Goal: Transaction & Acquisition: Register for event/course

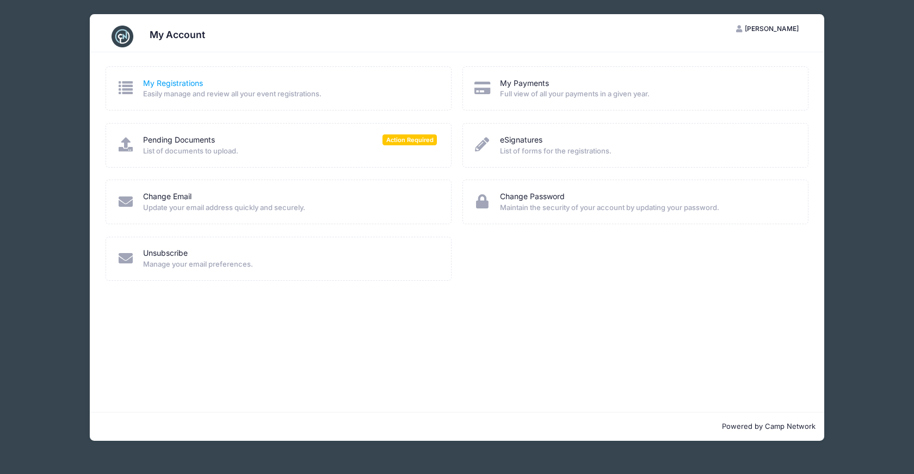
click at [175, 78] on link "My Registrations" at bounding box center [173, 83] width 60 height 11
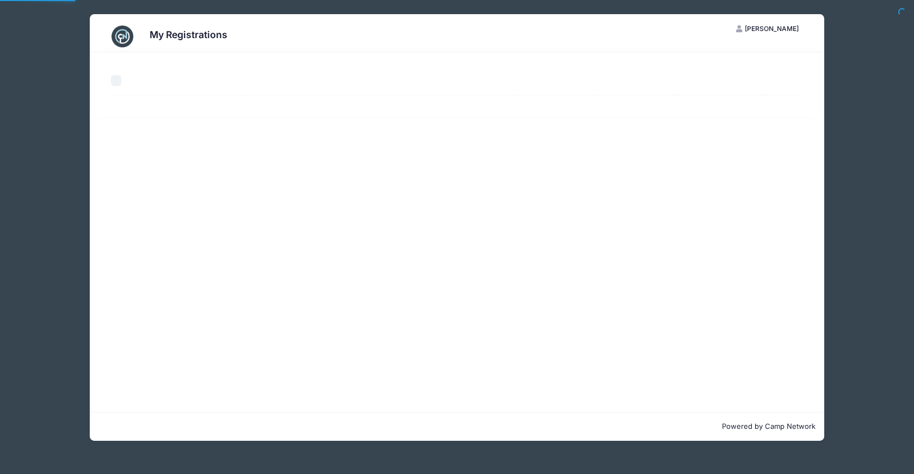
select select "50"
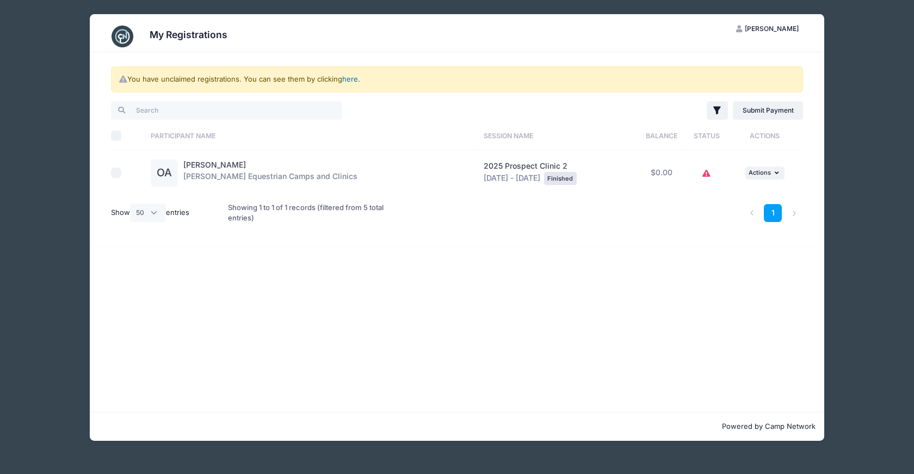
click at [349, 81] on link "here" at bounding box center [350, 79] width 16 height 9
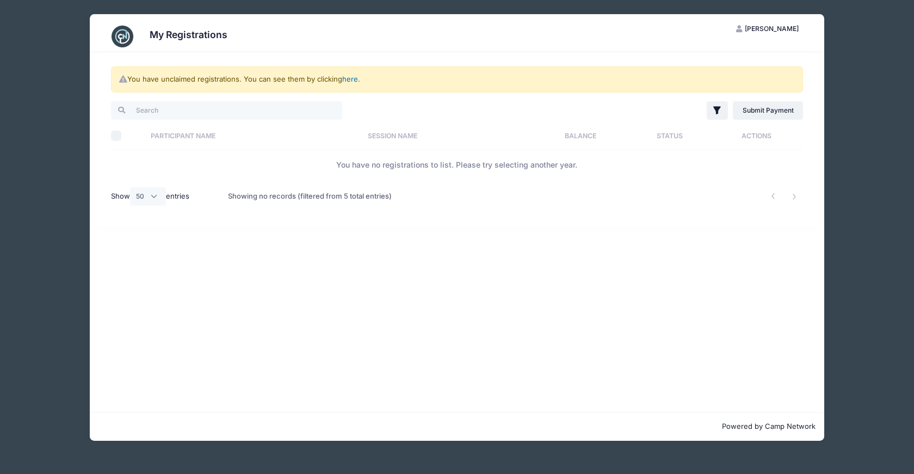
click at [348, 77] on link "here" at bounding box center [350, 79] width 16 height 9
click at [123, 83] on div "You have unclaimed registrations. You can see them by clicking here ." at bounding box center [457, 79] width 692 height 26
click at [177, 40] on h3 "My Registrations" at bounding box center [189, 34] width 78 height 11
click at [781, 26] on span "[PERSON_NAME]" at bounding box center [772, 28] width 54 height 8
click at [723, 45] on div "My Account Logout" at bounding box center [740, 70] width 136 height 64
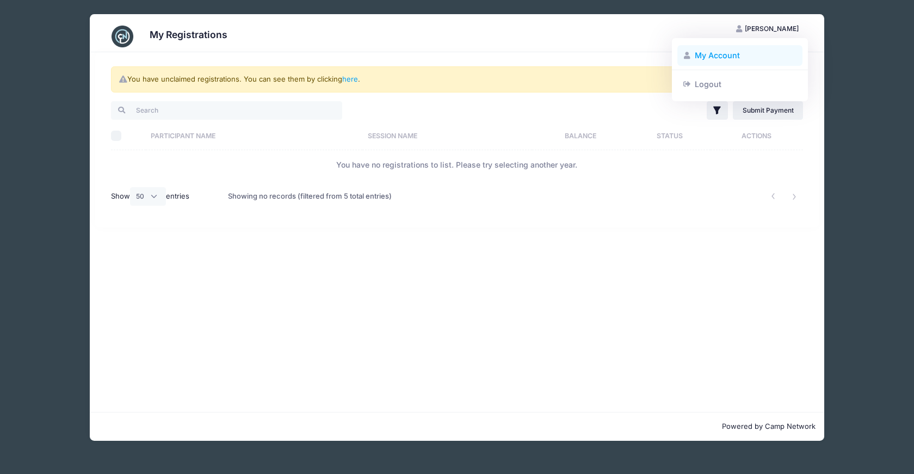
click at [719, 58] on link "My Account" at bounding box center [740, 55] width 126 height 21
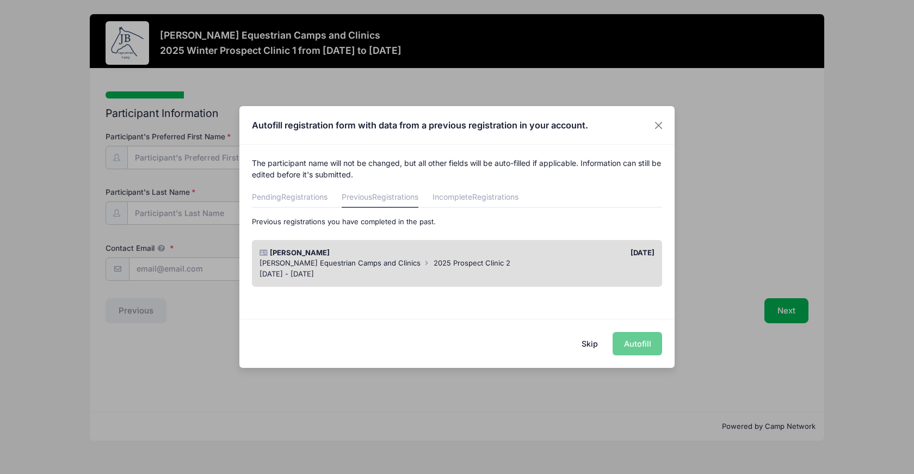
click at [632, 347] on div "Skip Autofill" at bounding box center [456, 343] width 435 height 48
click at [617, 269] on div "[DATE] - [DATE]" at bounding box center [458, 274] width 396 height 11
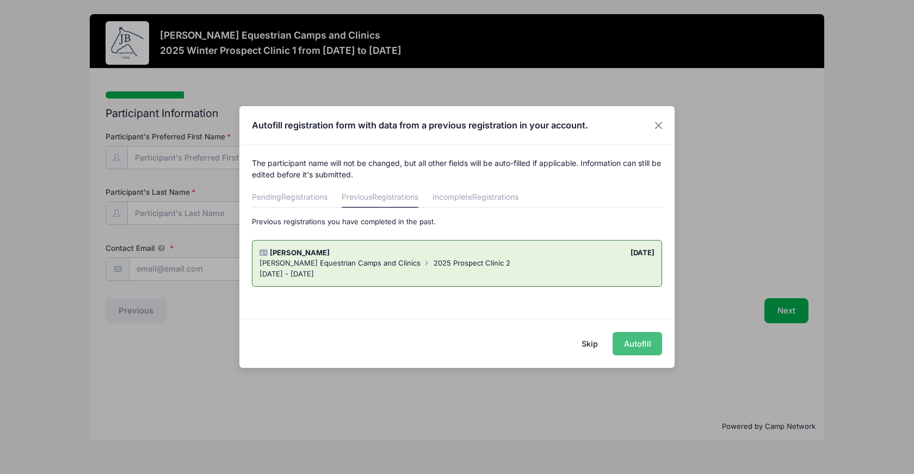
click at [636, 345] on button "Autofill" at bounding box center [638, 343] width 50 height 23
type input "mantevy@jade-creative.com"
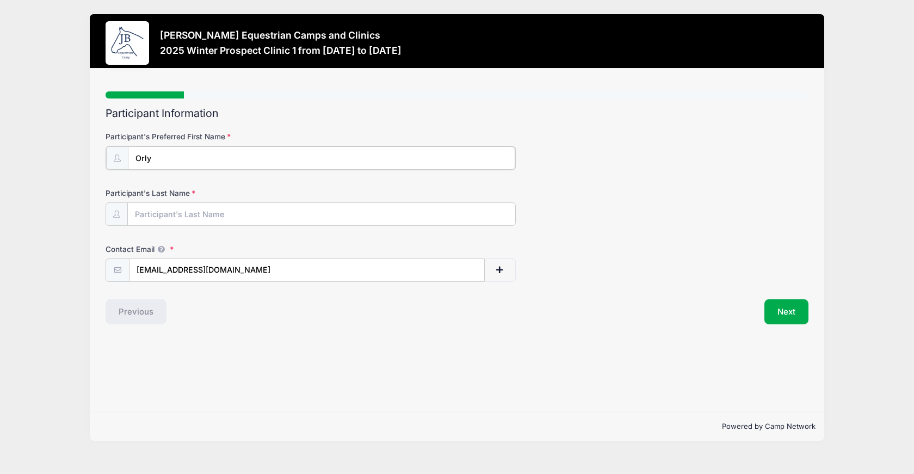
type input "Orly"
type input "Antevy"
click at [790, 303] on button "Next" at bounding box center [786, 310] width 44 height 25
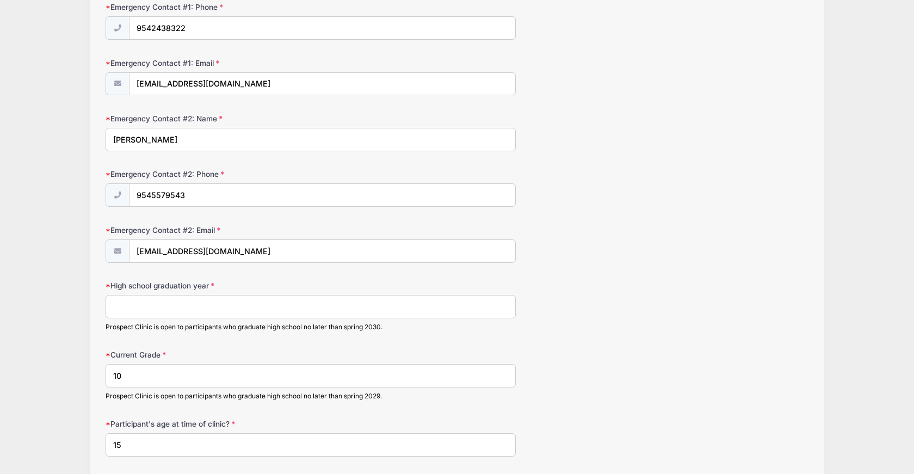
scroll to position [728, 0]
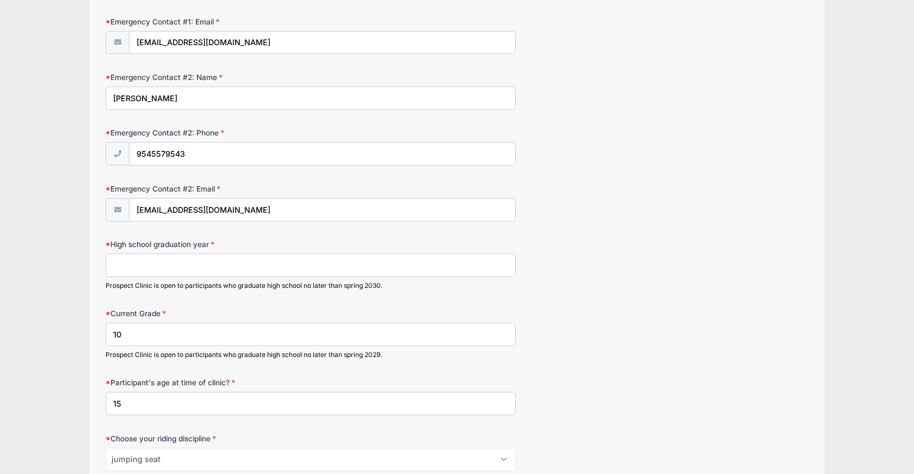
click at [176, 262] on input "High school graduation year" at bounding box center [311, 265] width 410 height 23
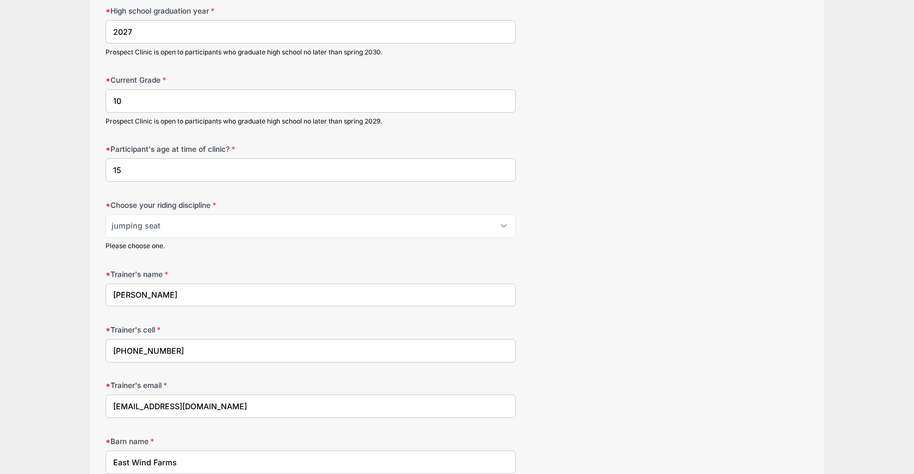
scroll to position [966, 0]
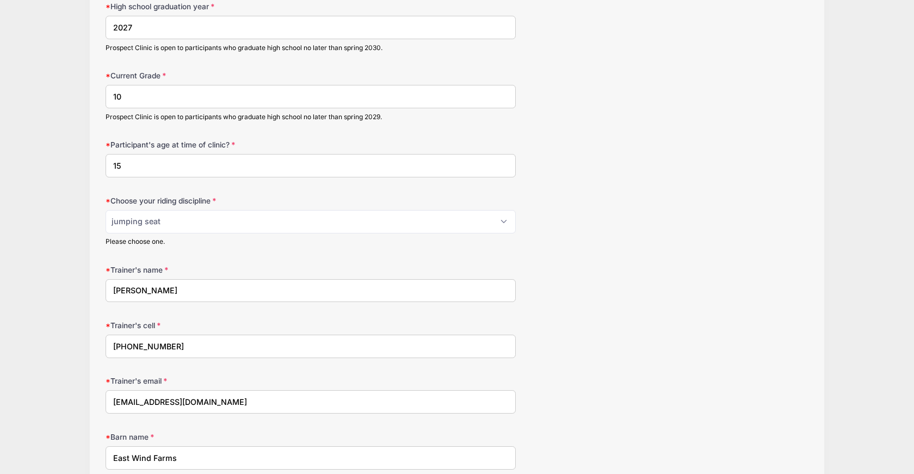
type input "2027"
click at [126, 159] on input "15" at bounding box center [311, 165] width 410 height 23
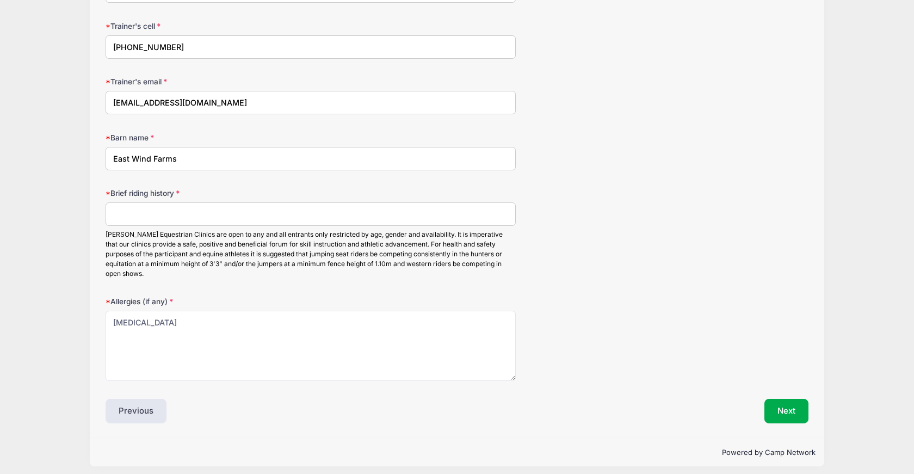
scroll to position [1264, 0]
type input "16"
click at [175, 208] on input "Brief riding history" at bounding box center [311, 214] width 410 height 23
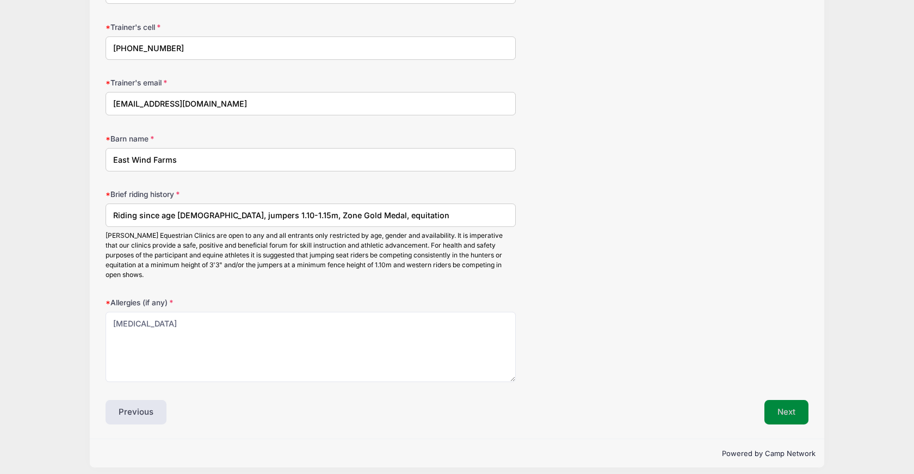
type input "Riding since age 8, jumpers 1.10-1.15m, Zone Gold Medal, equitation"
click at [792, 404] on button "Next" at bounding box center [786, 412] width 44 height 25
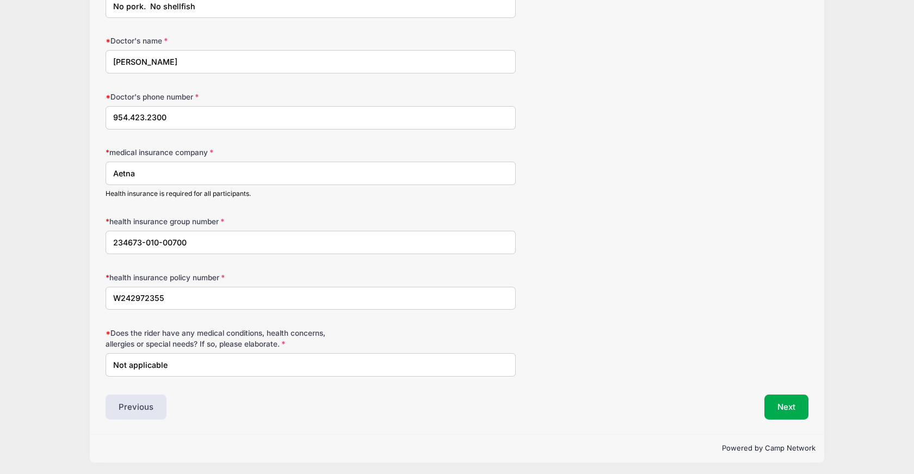
scroll to position [151, 0]
click at [797, 400] on button "Next" at bounding box center [786, 407] width 44 height 25
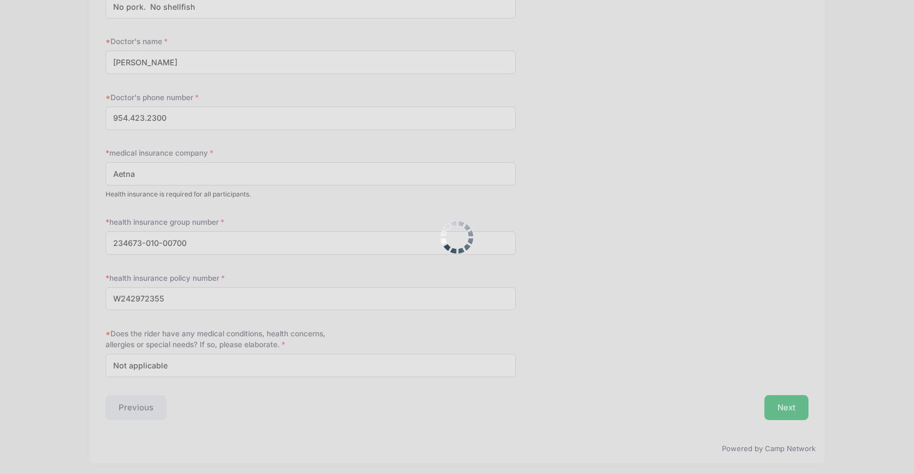
scroll to position [0, 0]
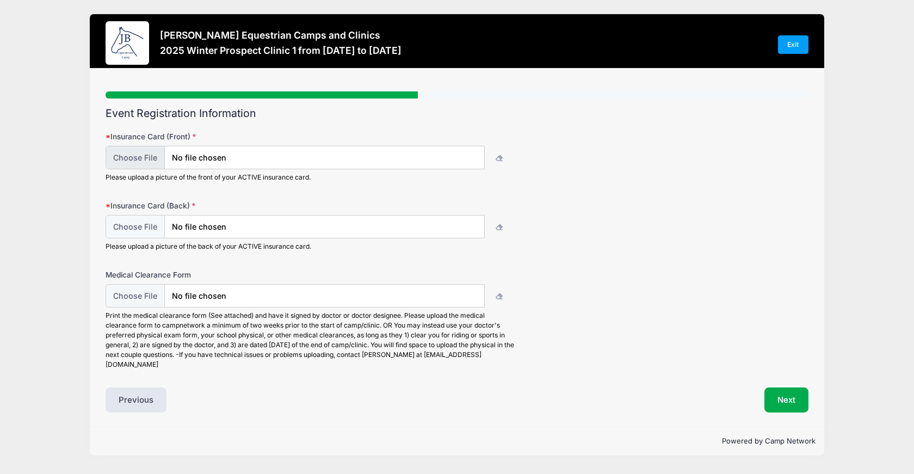
click at [249, 162] on input "file" at bounding box center [295, 157] width 379 height 23
click at [131, 170] on div "Please upload a picture of the front of your ACTIVE insurance card." at bounding box center [311, 164] width 410 height 36
click at [132, 156] on input "file" at bounding box center [295, 157] width 379 height 23
type input "C:\fakepath\IMG_3354.JPG"
click at [144, 224] on input "file" at bounding box center [295, 226] width 379 height 23
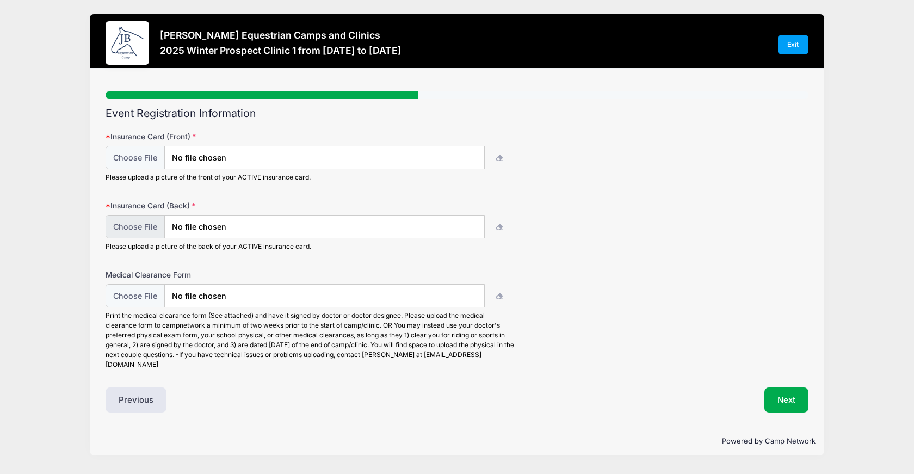
type input "C:\fakepath\IMG_3355.JPG"
click at [140, 297] on input "file" at bounding box center [295, 295] width 379 height 23
click at [775, 391] on button "Next" at bounding box center [786, 399] width 44 height 25
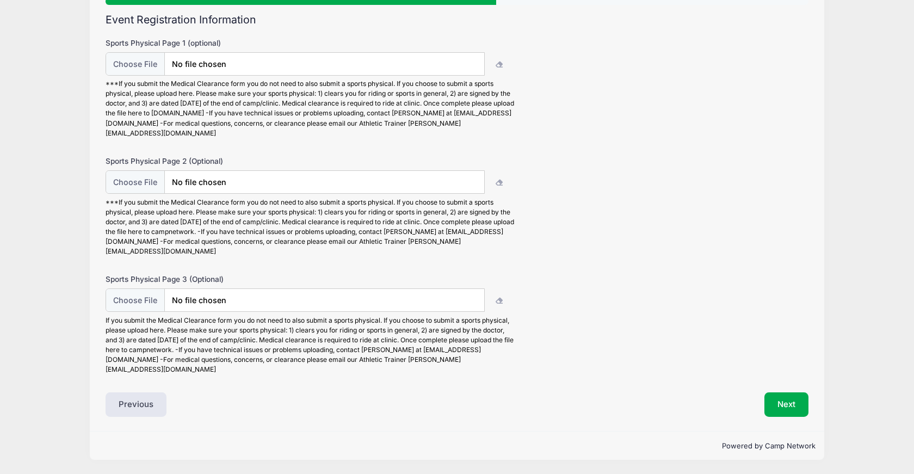
scroll to position [93, 0]
click at [783, 409] on button "Next" at bounding box center [786, 405] width 44 height 25
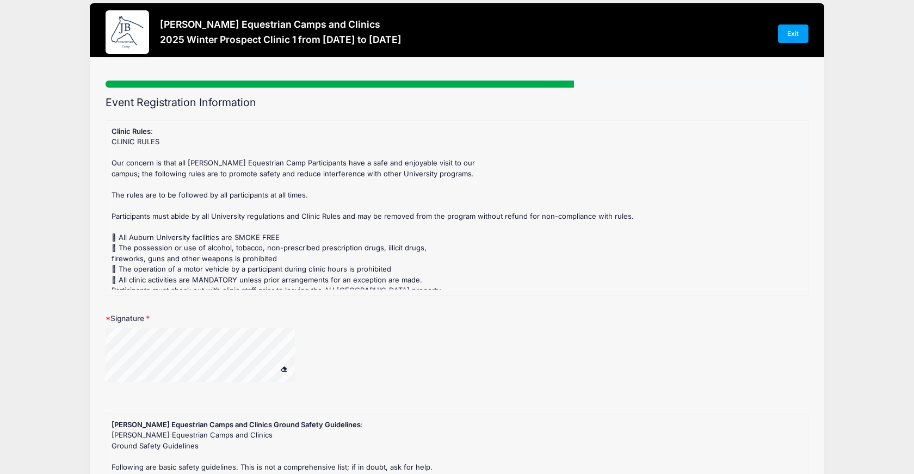
scroll to position [0, 0]
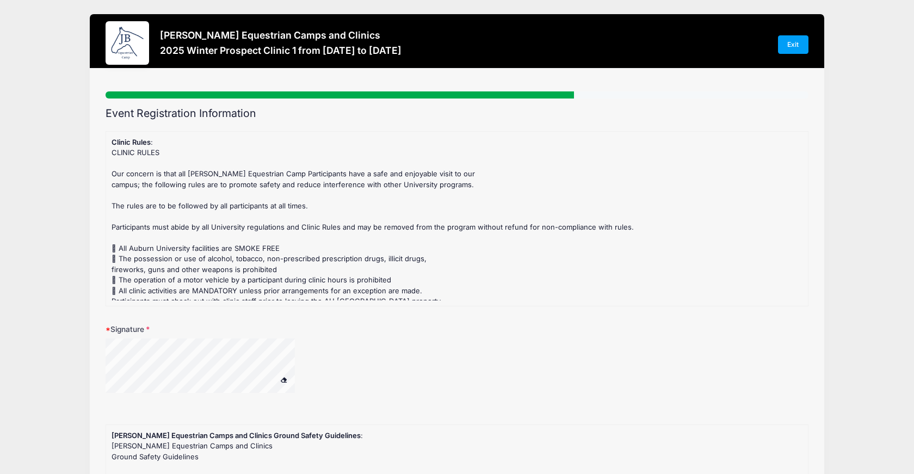
click at [150, 420] on form "Clinic Rules : CLINIC RULES Our concern is that all Jessica Braswell Equestrian…" at bounding box center [457, 415] width 703 height 569
click at [306, 336] on div "Signature" at bounding box center [457, 365] width 703 height 83
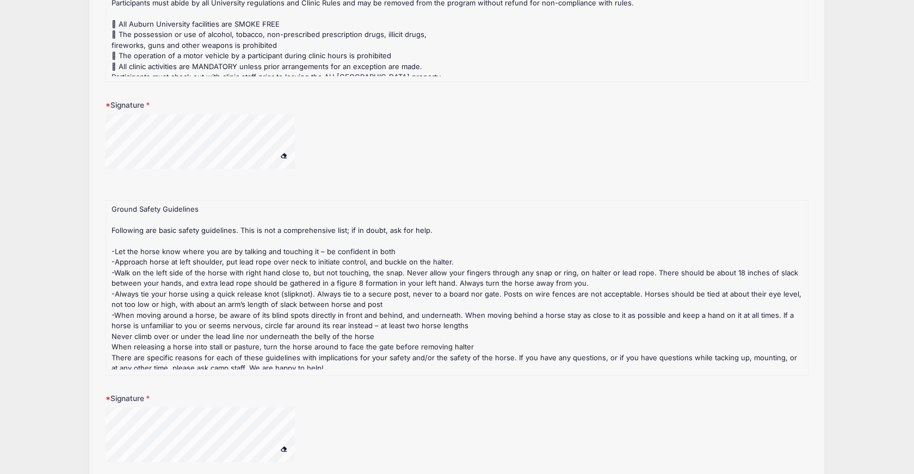
scroll to position [23, 0]
click at [139, 250] on html "Processing Request Please wait... Processing Request Please wait... Processing …" at bounding box center [457, 13] width 914 height 474
click at [302, 435] on div at bounding box center [215, 437] width 218 height 58
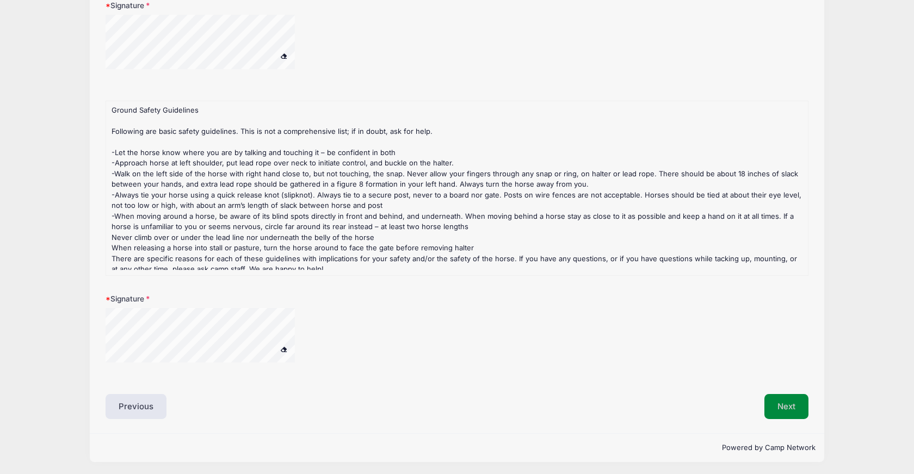
click at [774, 405] on button "Next" at bounding box center [786, 406] width 44 height 25
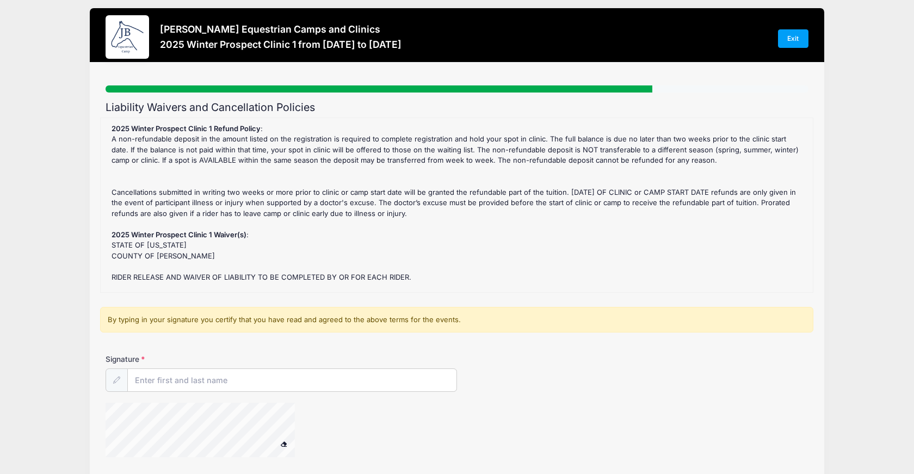
scroll to position [0, 0]
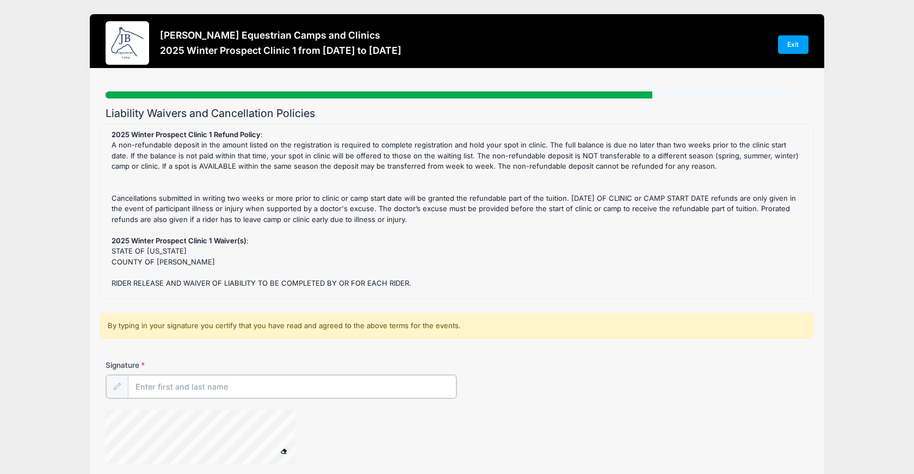
click at [149, 388] on input "Signature" at bounding box center [292, 386] width 329 height 23
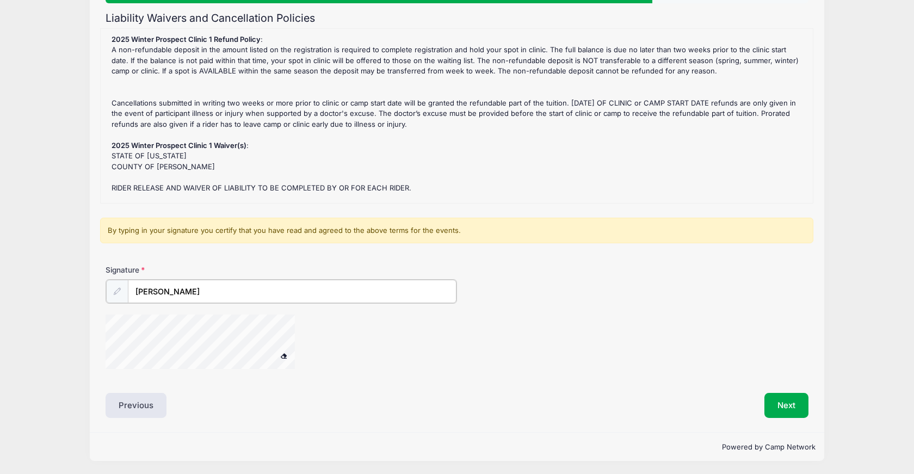
scroll to position [95, 0]
click at [134, 387] on div "Liability Waivers and Cancellation Policies 2025 Winter Prospect Clinic 1 Refun…" at bounding box center [457, 216] width 703 height 406
click at [262, 299] on input "Melanie S Antevy" at bounding box center [292, 291] width 329 height 23
click at [260, 297] on input "Melanie S Antevy" at bounding box center [292, 291] width 329 height 23
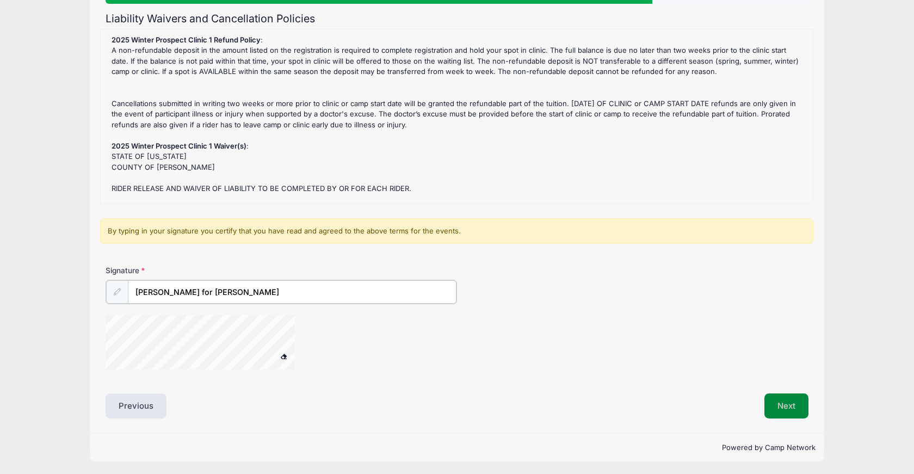
type input "Melanie S Antevy for Orly Antevy"
click at [795, 404] on button "Next" at bounding box center [786, 404] width 44 height 25
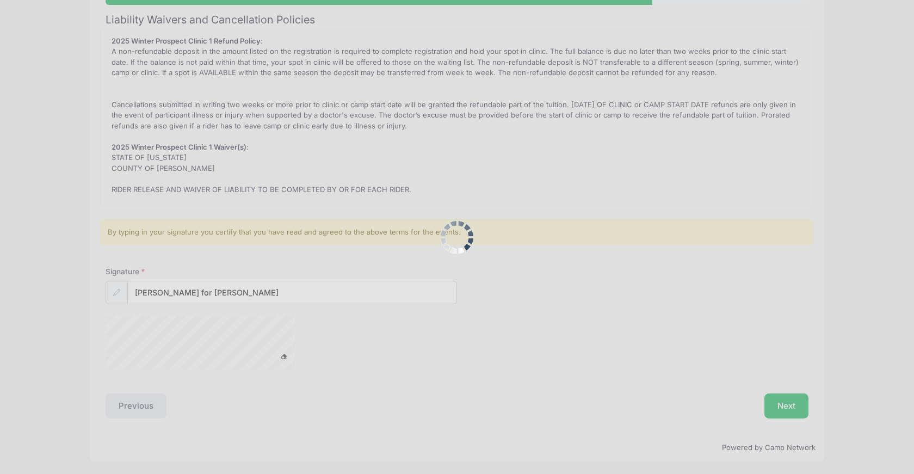
scroll to position [0, 0]
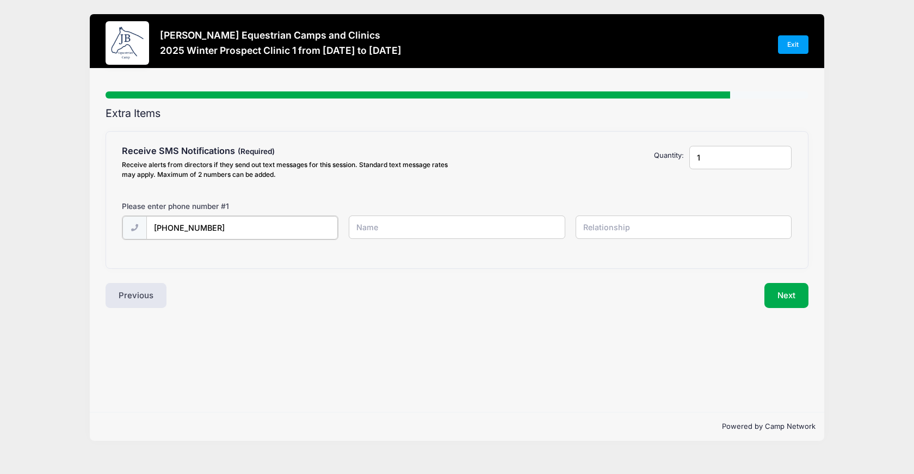
type input "(954) 789-0699"
click at [602, 230] on input "text" at bounding box center [684, 226] width 216 height 23
click at [460, 229] on input "Orly" at bounding box center [457, 226] width 216 height 23
drag, startPoint x: 441, startPoint y: 227, endPoint x: 313, endPoint y: 219, distance: 128.1
click at [313, 219] on div "(954) 789-0699 Orly" at bounding box center [457, 234] width 681 height 38
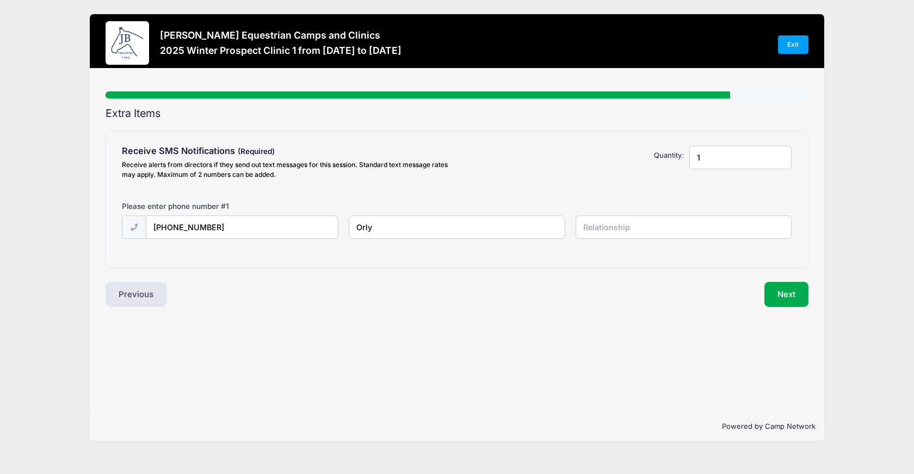
click at [394, 230] on input "Orly" at bounding box center [457, 226] width 216 height 23
type input "[PERSON_NAME]"
click at [592, 226] on input "text" at bounding box center [684, 226] width 216 height 23
click at [748, 166] on input "1" at bounding box center [740, 157] width 103 height 23
type input "2"
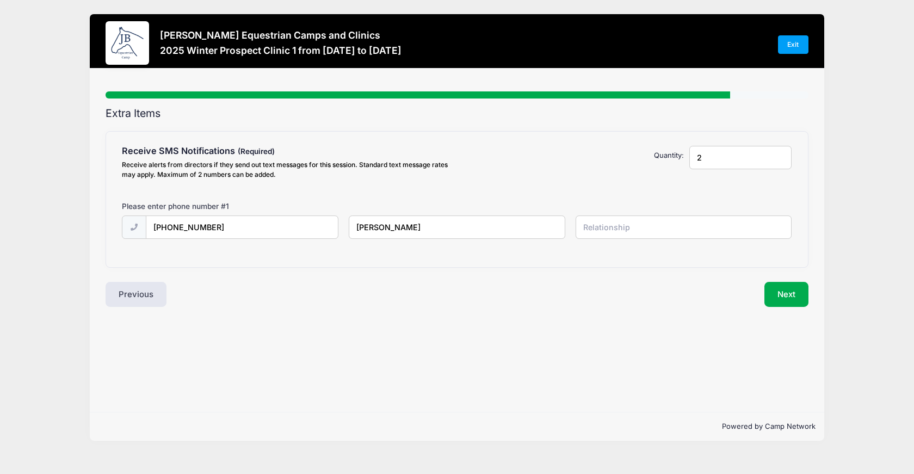
click at [781, 156] on input "2" at bounding box center [740, 157] width 103 height 23
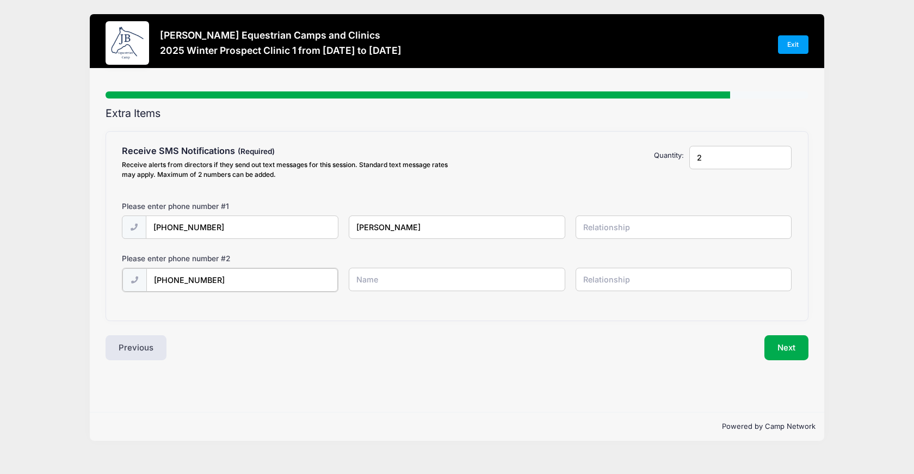
type input "(954) 557-9543"
type input "Melanie Antevy"
click at [625, 279] on input "text" at bounding box center [684, 279] width 216 height 23
type input "Mother"
click at [778, 351] on button "Next" at bounding box center [786, 346] width 44 height 25
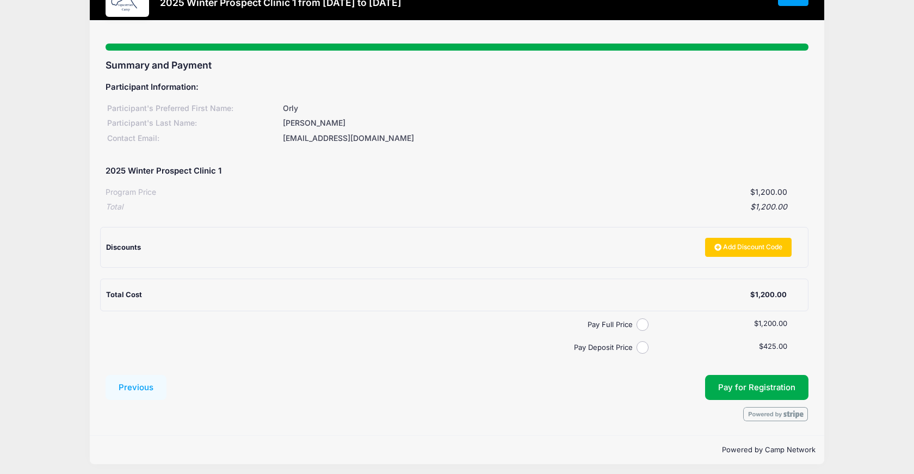
scroll to position [47, 0]
click at [644, 320] on input "Pay Full Price" at bounding box center [643, 325] width 13 height 13
radio input "true"
click at [782, 386] on span "Pay for Registration" at bounding box center [756, 388] width 77 height 10
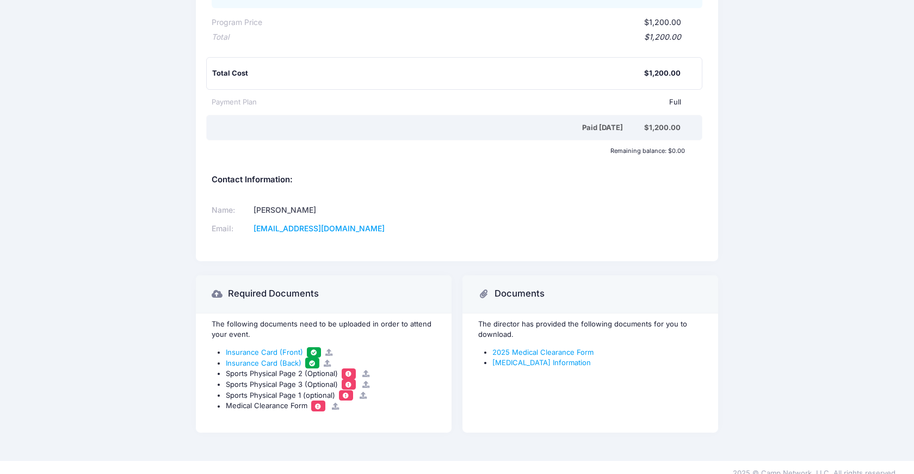
scroll to position [314, 0]
click at [535, 348] on link "2025 Medical Clearance Form" at bounding box center [542, 352] width 101 height 9
click at [349, 393] on span at bounding box center [346, 396] width 8 height 6
click at [366, 392] on icon at bounding box center [363, 395] width 9 height 7
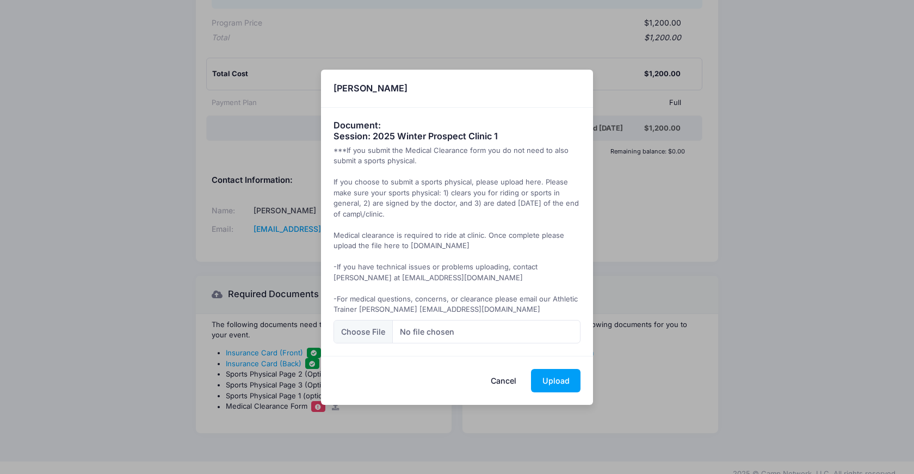
click at [498, 379] on button "Cancel" at bounding box center [504, 380] width 48 height 23
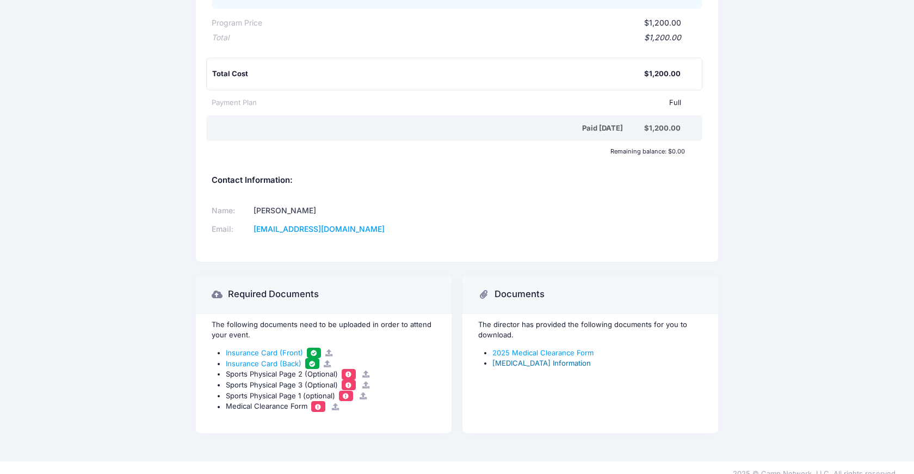
click at [554, 359] on link "Concussion Information" at bounding box center [541, 363] width 98 height 9
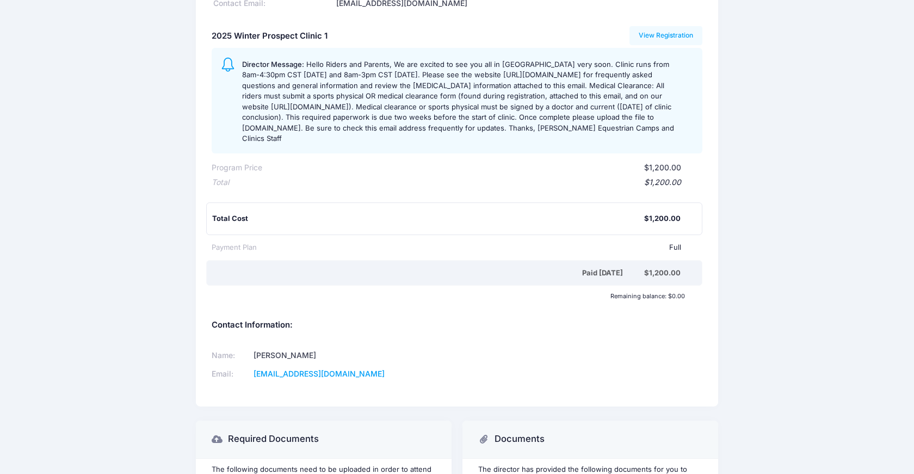
scroll to position [200, 0]
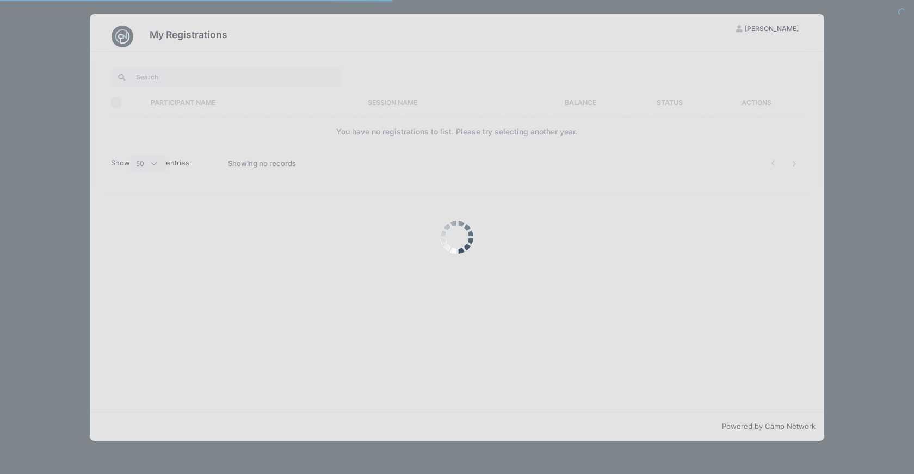
select select "50"
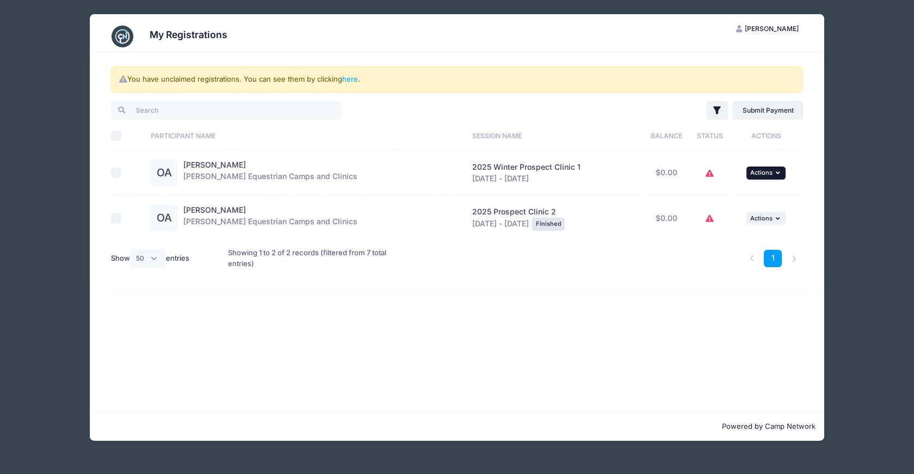
click at [751, 172] on span "Actions" at bounding box center [761, 173] width 22 height 8
click at [729, 223] on link "View Attachments" at bounding box center [732, 217] width 98 height 21
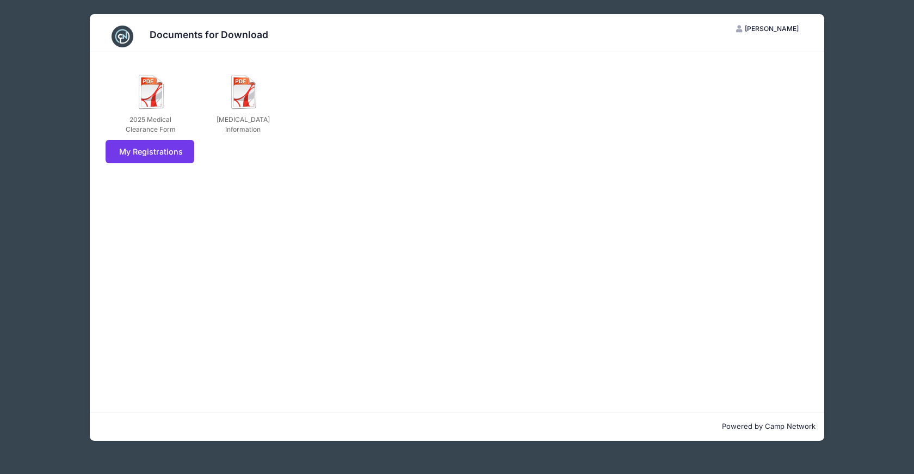
click at [53, 58] on div "Documents for Download OA [PERSON_NAME] My Account Logout 2025 Medical Clearanc…" at bounding box center [456, 227] width 881 height 455
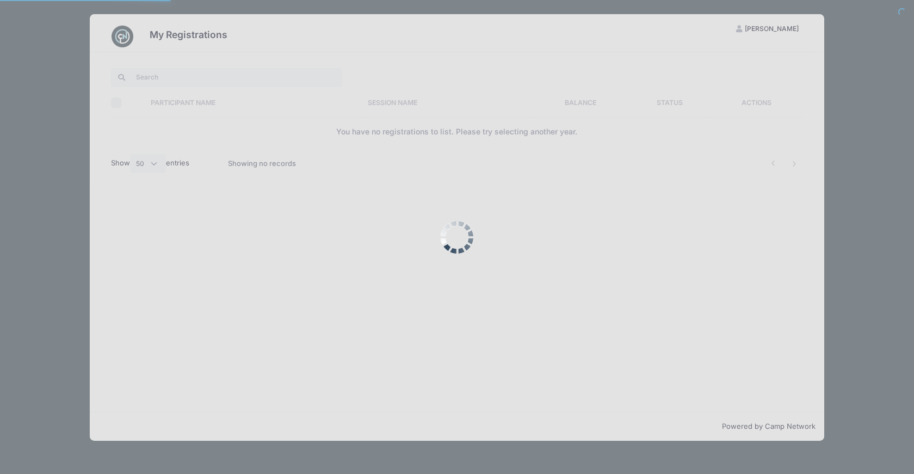
select select "50"
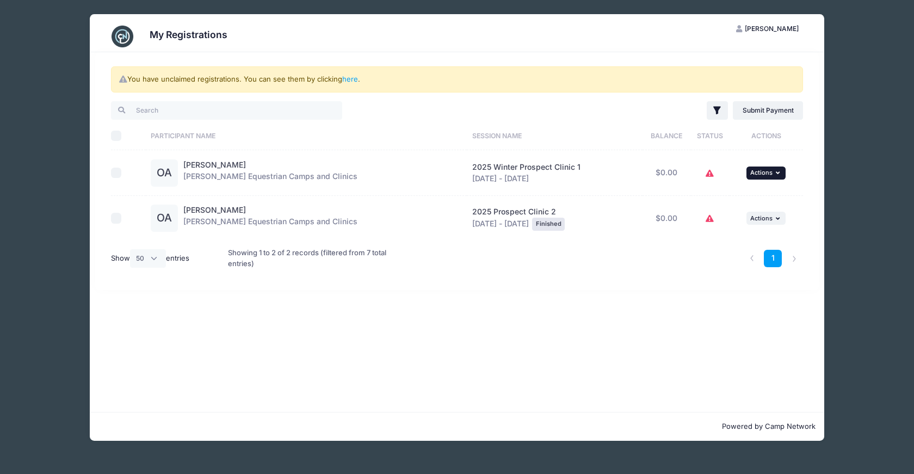
click at [763, 175] on span "Actions" at bounding box center [761, 173] width 22 height 8
click at [741, 199] on link "View Registration" at bounding box center [732, 197] width 98 height 21
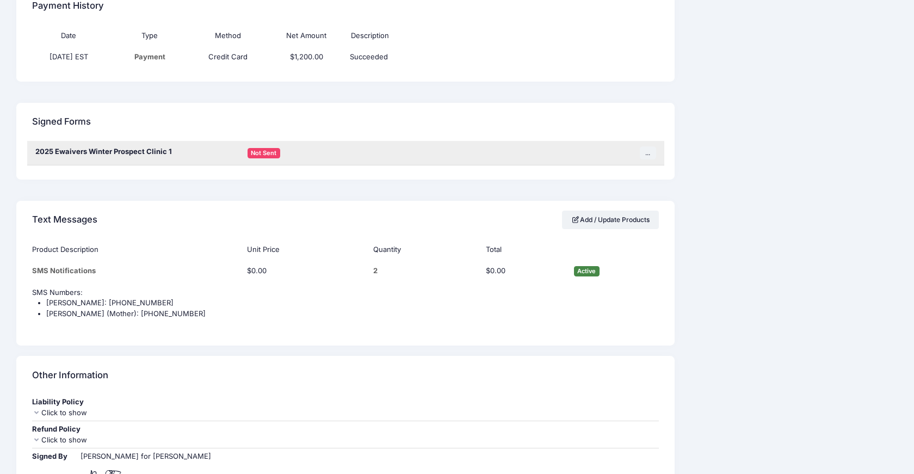
scroll to position [1340, 0]
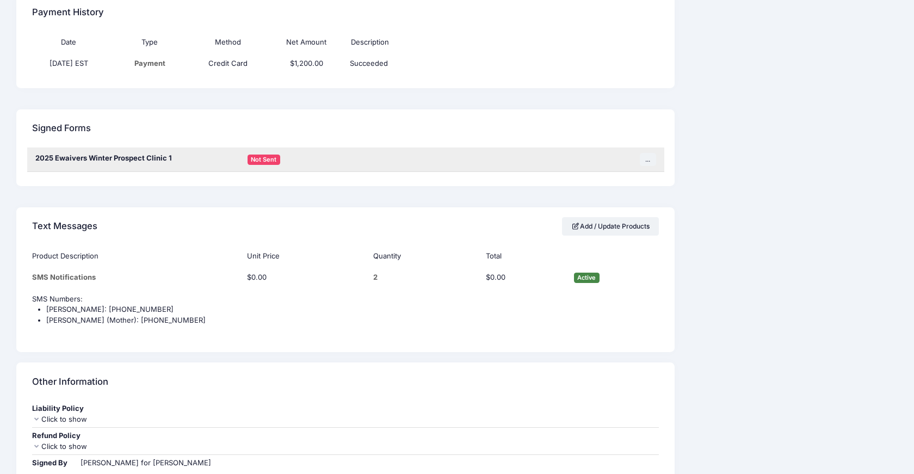
click at [258, 155] on span "Not Sent" at bounding box center [264, 160] width 33 height 10
click at [647, 153] on button "..." at bounding box center [648, 159] width 16 height 13
click at [598, 167] on link "Sign Form" at bounding box center [602, 169] width 98 height 21
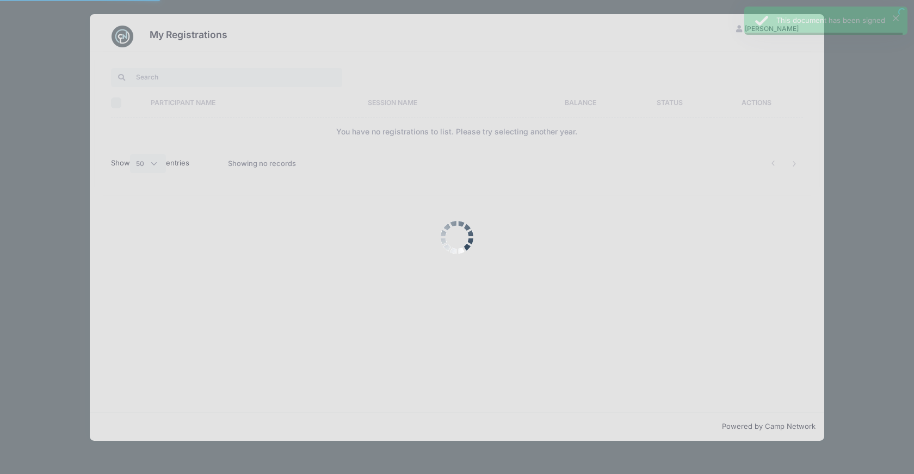
select select "50"
